Goal: Information Seeking & Learning: Learn about a topic

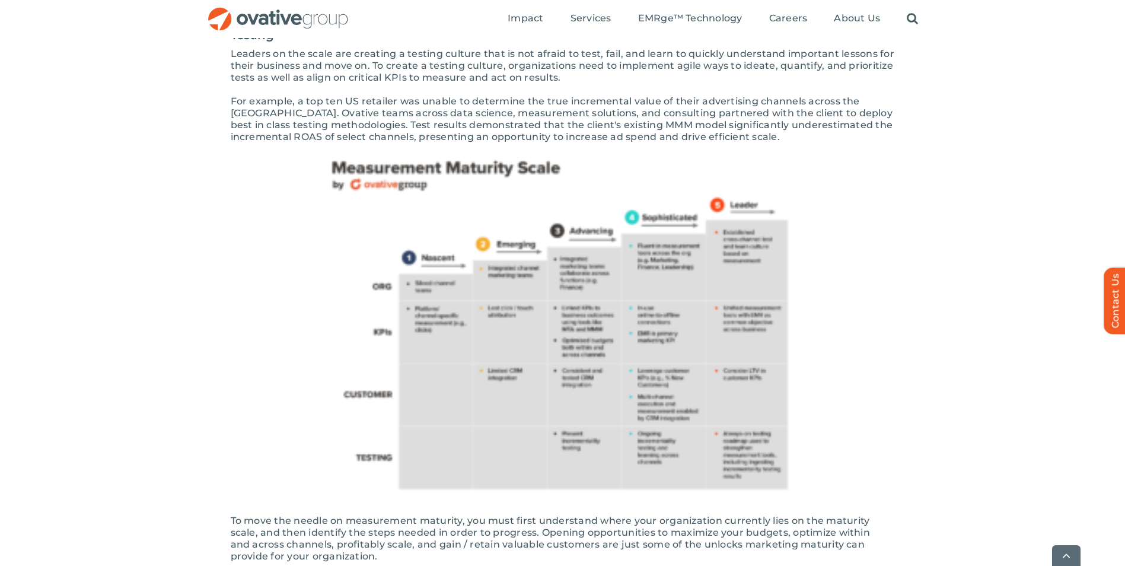
scroll to position [2313, 0]
